Goal: Ask a question

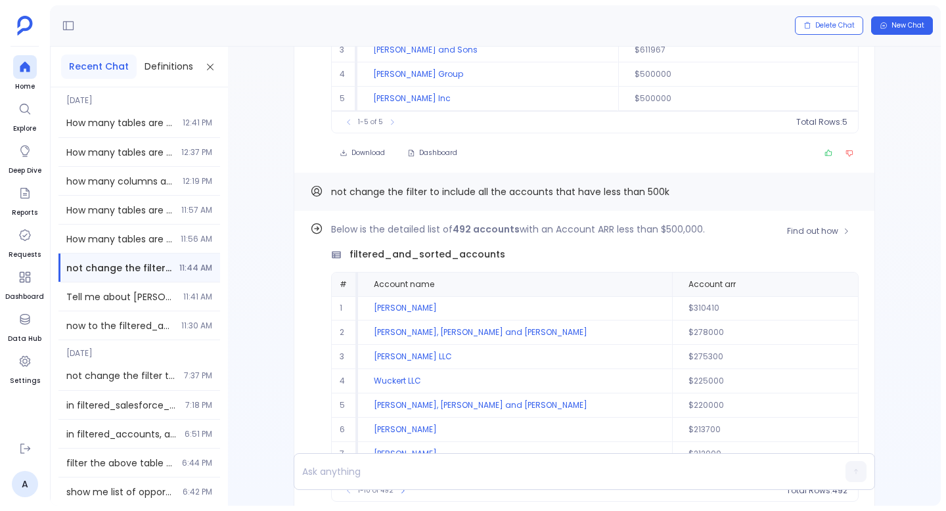
scroll to position [-108, 0]
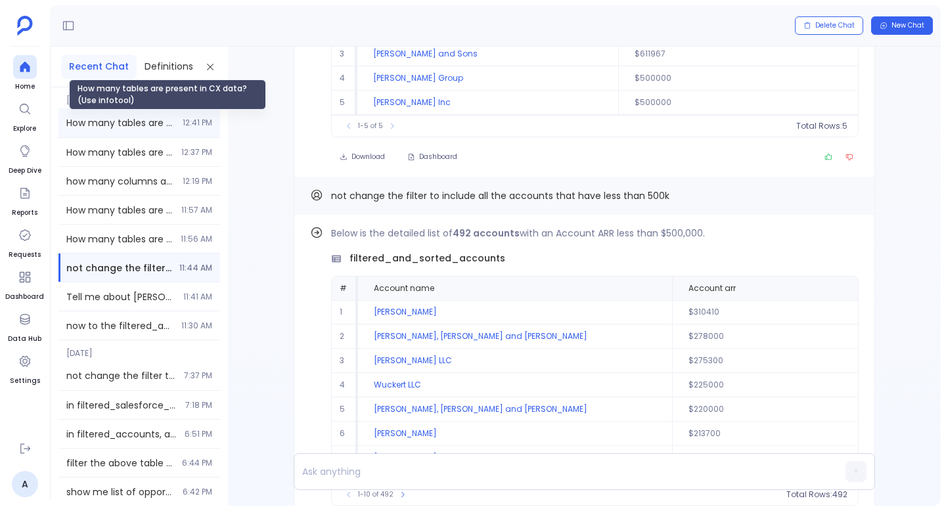
click at [141, 123] on span "How many tables are present in CX data? (Use infotool)" at bounding box center [120, 122] width 108 height 13
